Goal: Transaction & Acquisition: Subscribe to service/newsletter

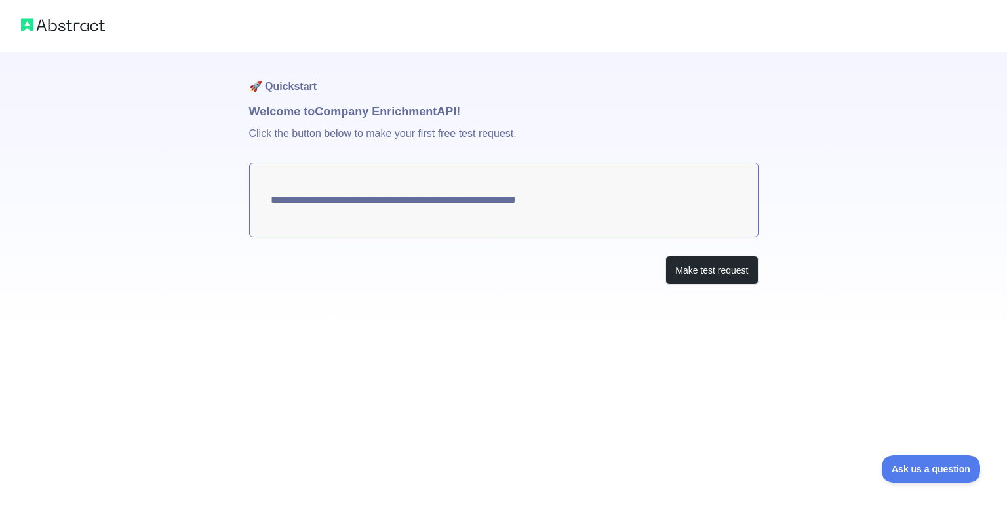
click at [521, 203] on textarea "**********" at bounding box center [504, 200] width 510 height 75
click at [750, 281] on button "Make test request" at bounding box center [712, 271] width 92 height 30
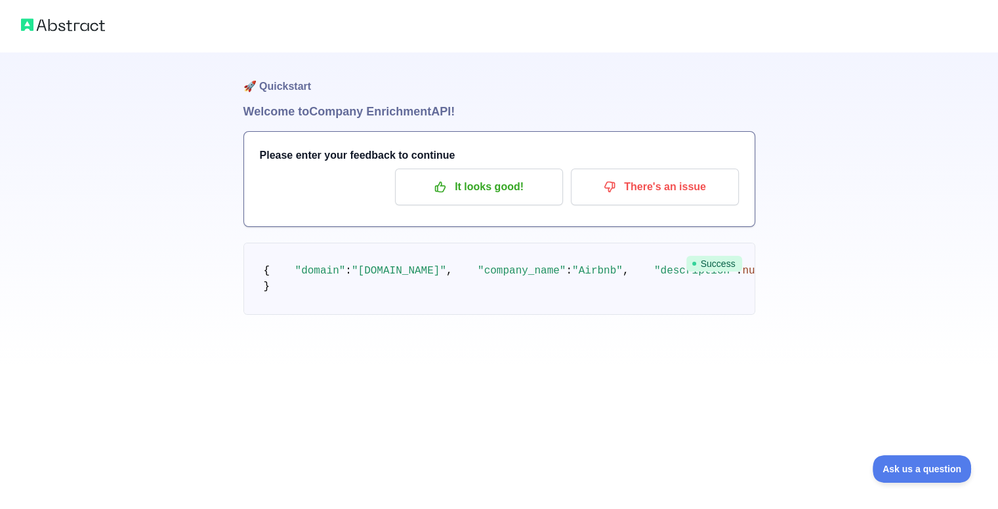
click at [373, 277] on span ""[DOMAIN_NAME]"" at bounding box center [399, 271] width 94 height 12
click at [371, 308] on pre "{ "domain" : "[DOMAIN_NAME]" , "company_name" : "Airbnb" , "description" : null…" at bounding box center [499, 279] width 512 height 72
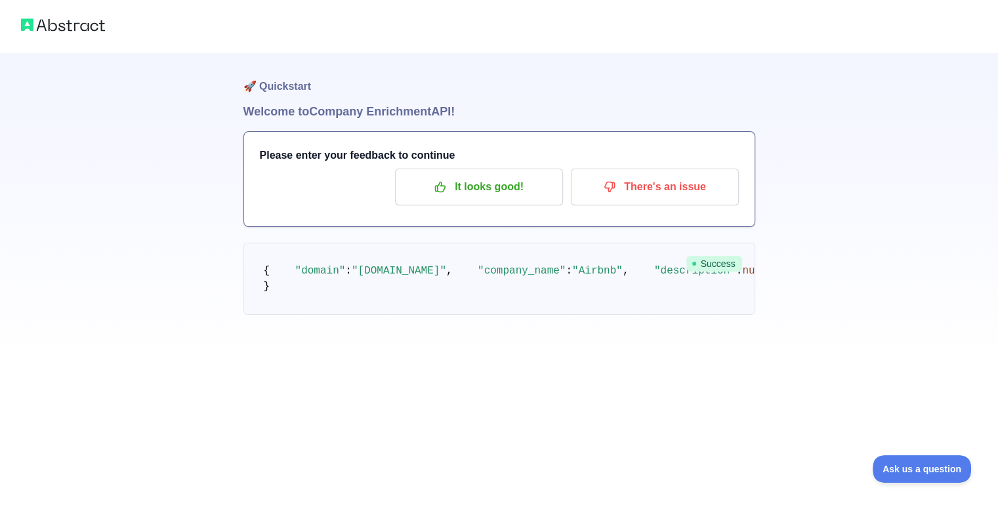
scroll to position [377, 0]
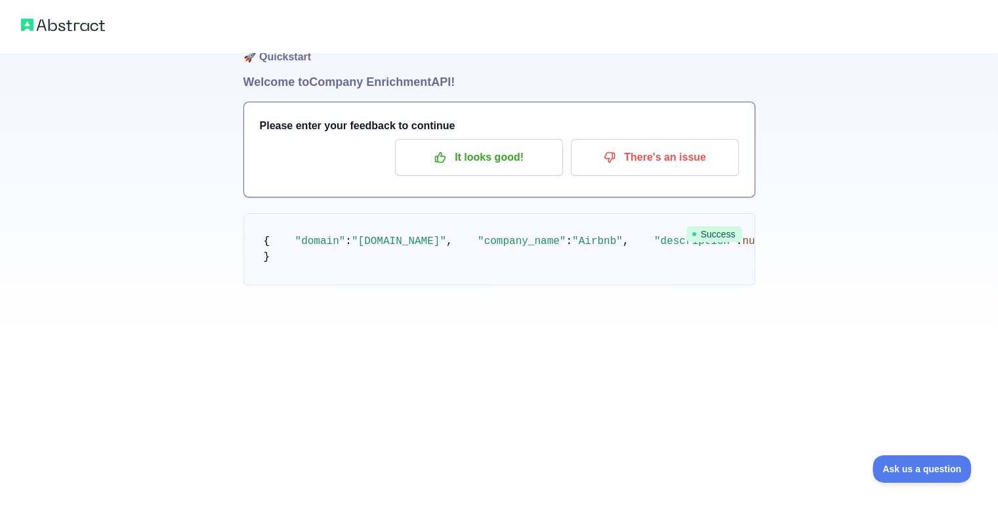
click at [313, 213] on pre "{ "domain" : "[DOMAIN_NAME]" , "company_name" : "Airbnb" , "description" : null…" at bounding box center [499, 249] width 512 height 72
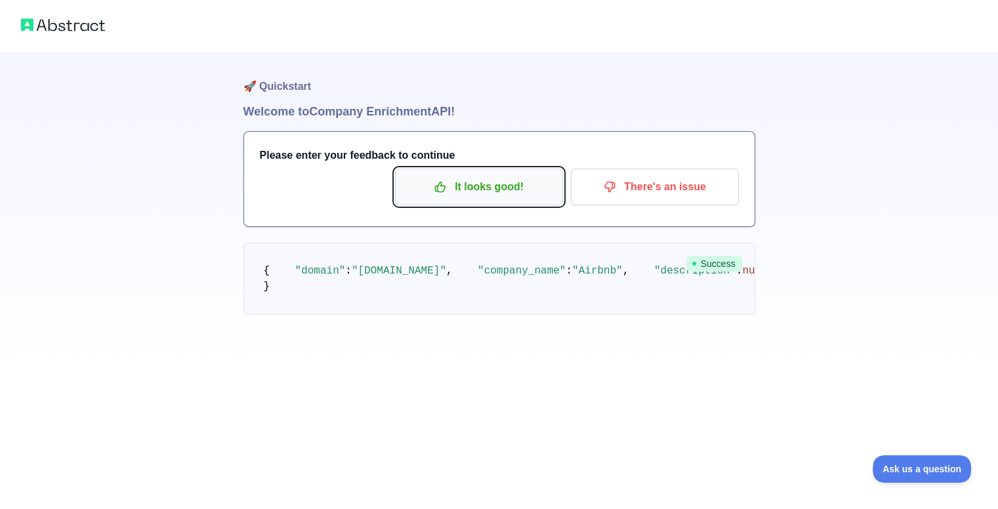
click at [507, 190] on p "It looks good!" at bounding box center [479, 187] width 148 height 22
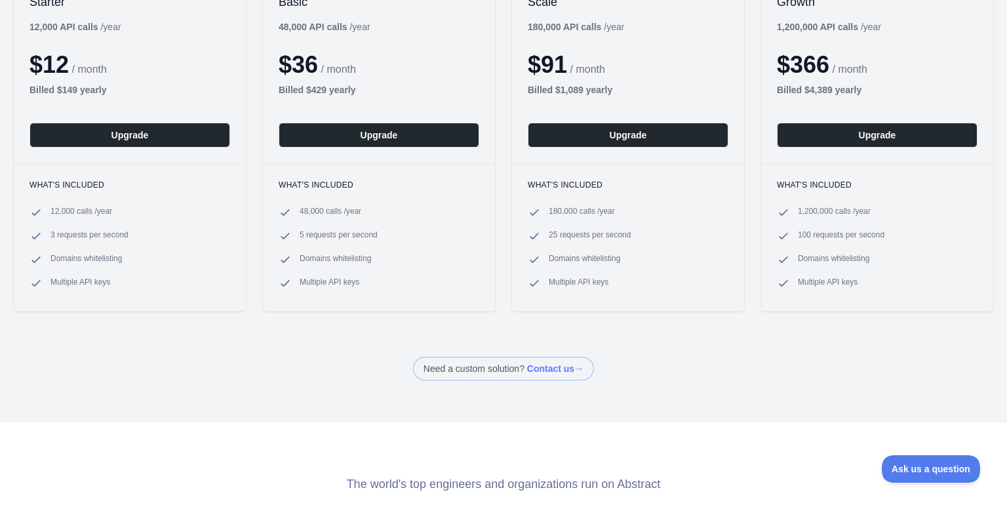
scroll to position [218, 0]
